Goal: Communication & Community: Share content

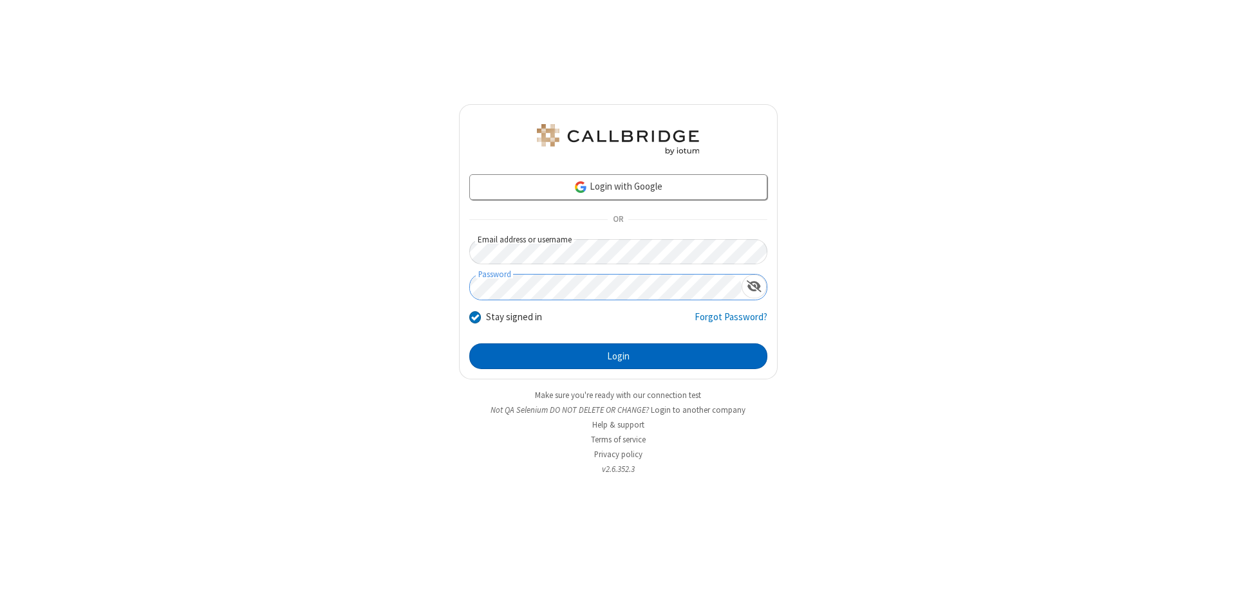
click at [618, 357] on button "Login" at bounding box center [618, 357] width 298 height 26
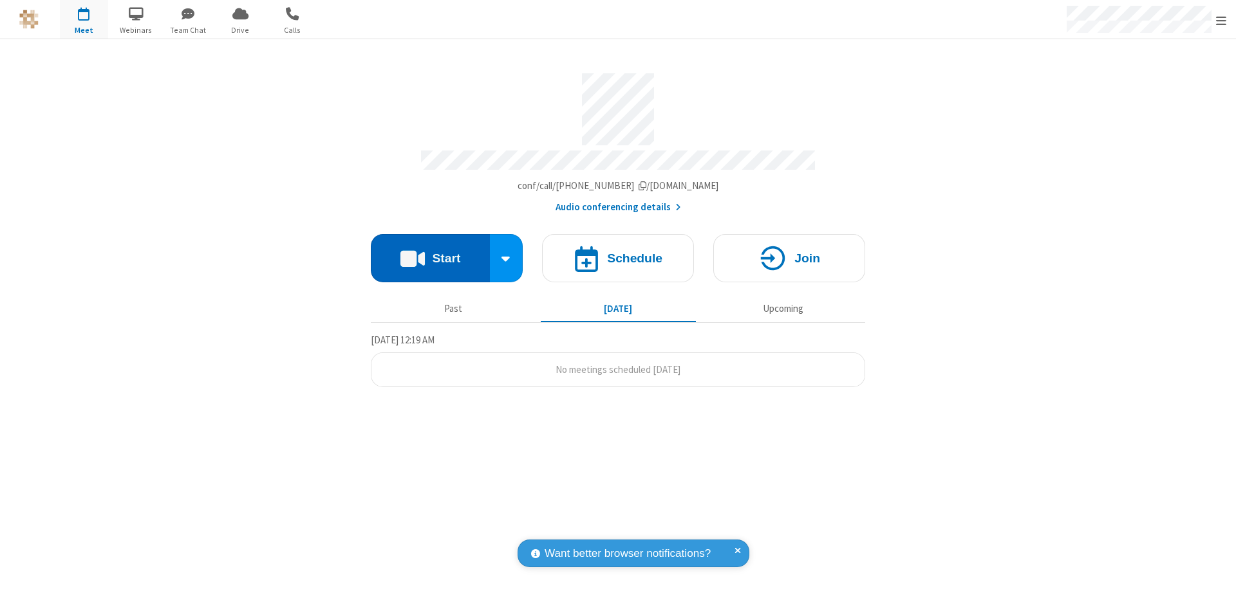
click at [430, 252] on button "Start" at bounding box center [430, 258] width 119 height 48
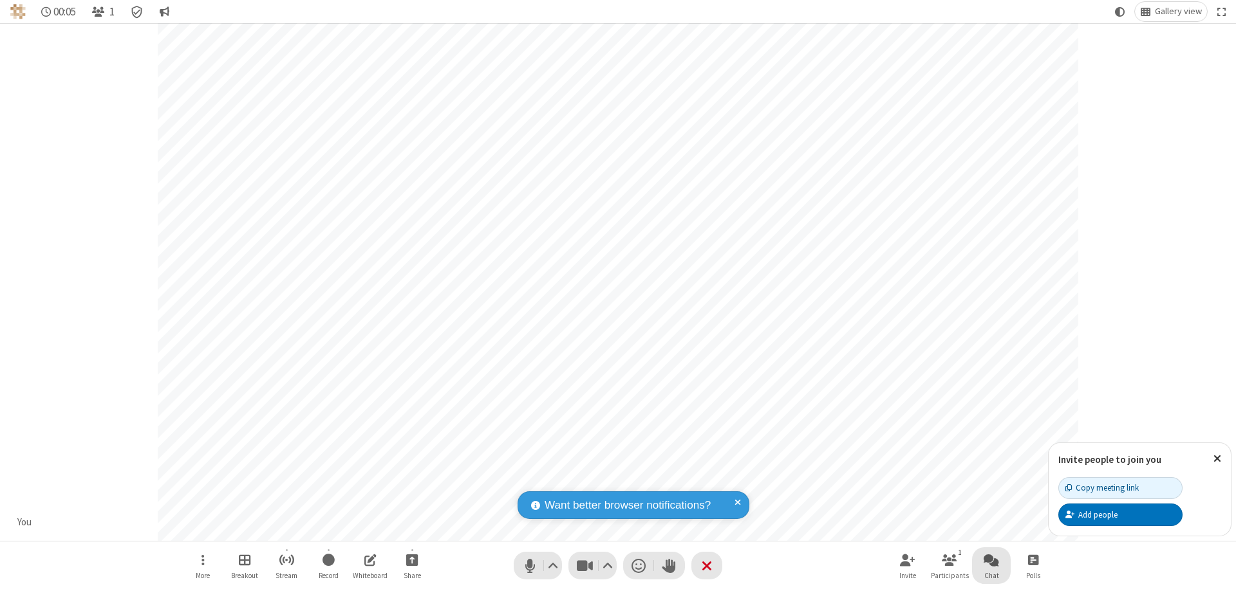
click at [991, 560] on span "Open chat" at bounding box center [990, 560] width 15 height 16
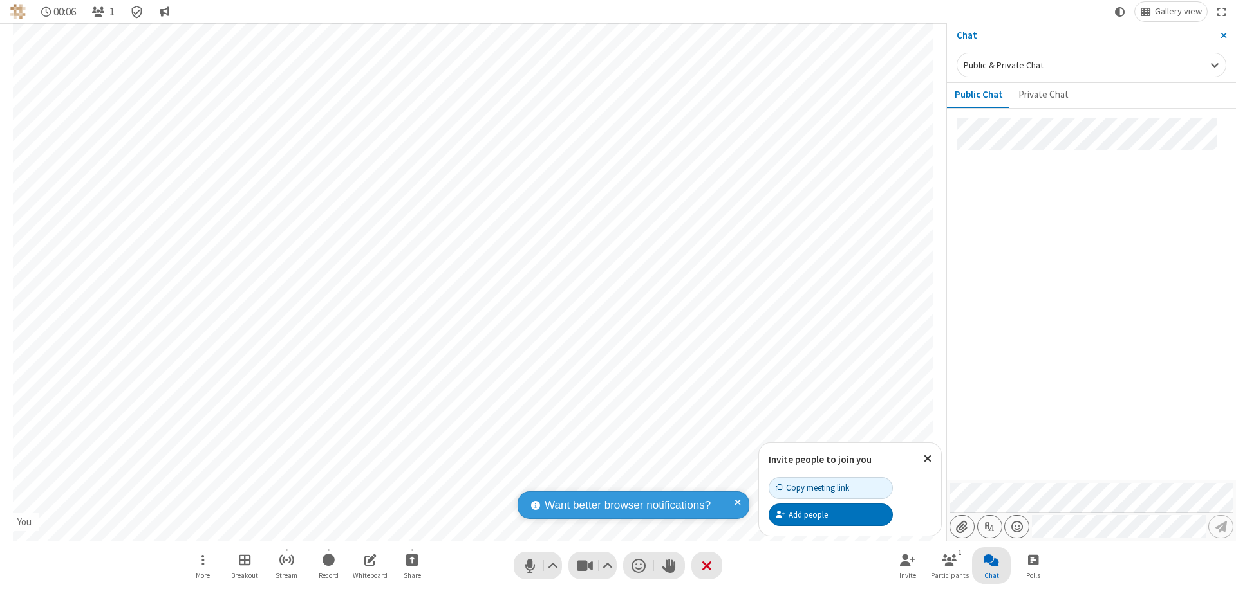
type input "C:\fakepath\doc_test.docx"
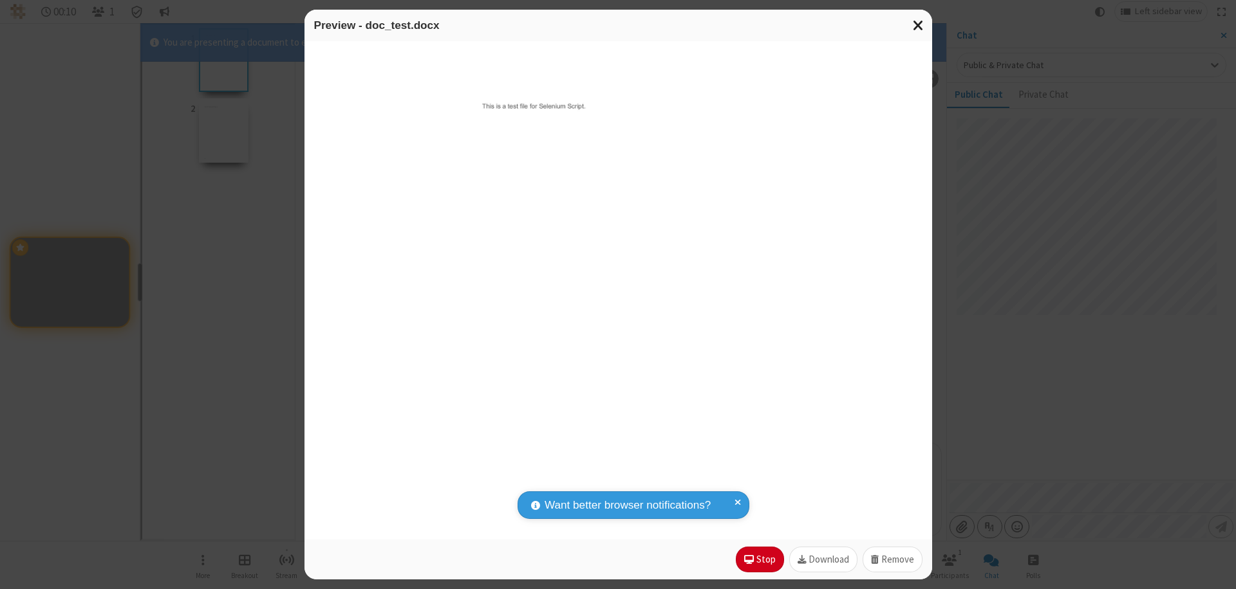
click at [918, 25] on span "Close modal" at bounding box center [919, 25] width 12 height 17
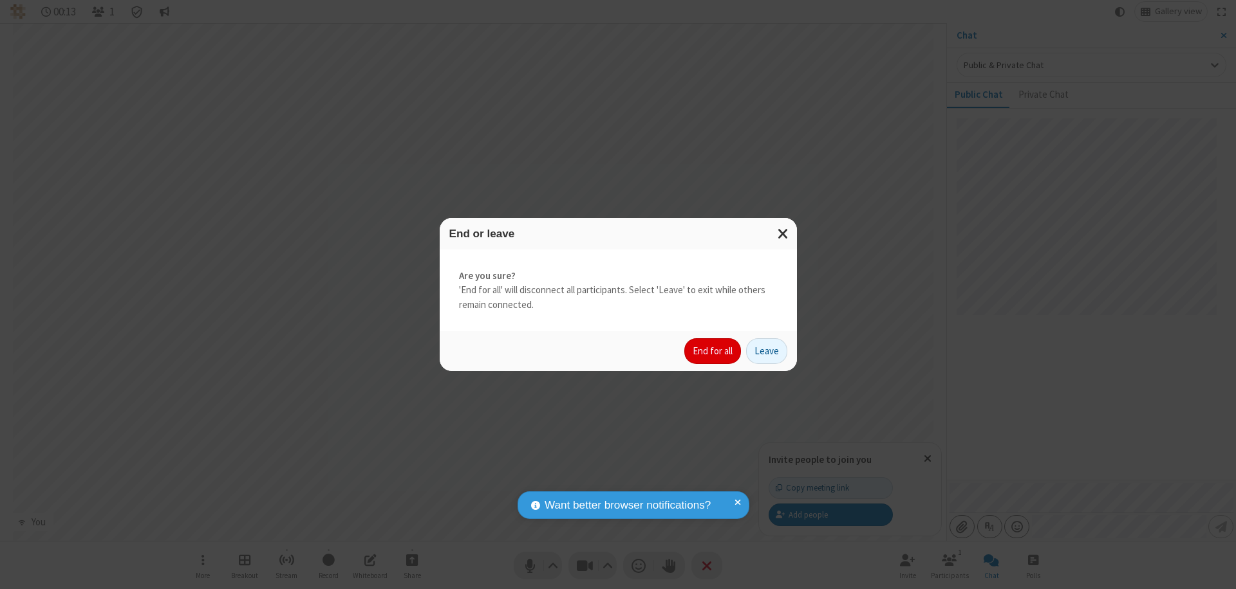
click at [713, 351] on button "End for all" at bounding box center [712, 351] width 57 height 26
